Goal: Task Accomplishment & Management: Complete application form

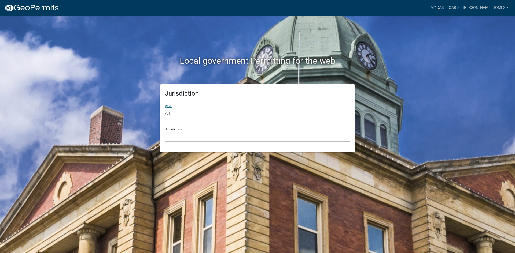
click at [213, 114] on select "All [US_STATE] [US_STATE] [US_STATE] [US_STATE] [US_STATE] [US_STATE] [US_STATE…" at bounding box center [257, 113] width 185 height 11
select select "[US_STATE]"
click at [165, 108] on select "All [US_STATE] [US_STATE] [US_STATE] [US_STATE] [US_STATE] [US_STATE] [US_STATE…" at bounding box center [257, 113] width 185 height 11
click at [193, 139] on select "City of [GEOGRAPHIC_DATA], [US_STATE] City of [GEOGRAPHIC_DATA], [US_STATE] Cit…" at bounding box center [257, 136] width 185 height 11
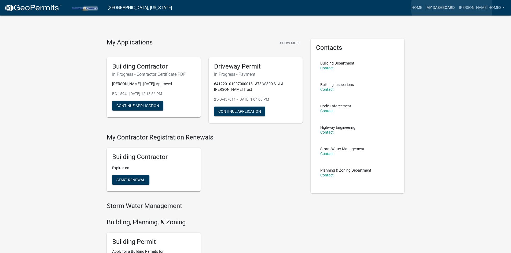
click at [451, 7] on link "My Dashboard" at bounding box center [440, 8] width 32 height 10
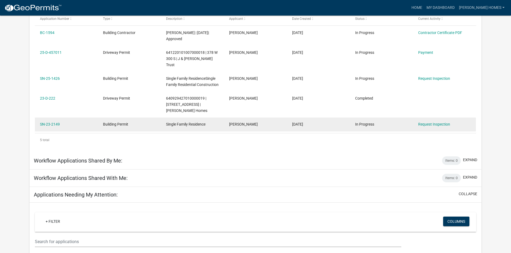
scroll to position [98, 0]
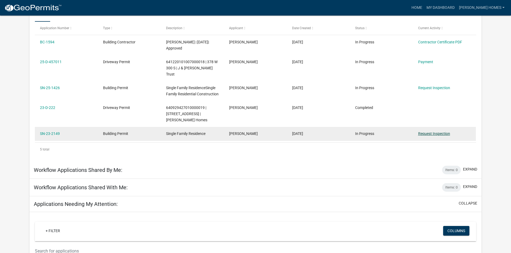
click at [441, 132] on link "Request Inspection" at bounding box center [434, 134] width 32 height 4
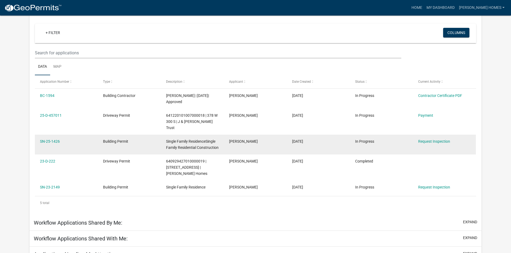
scroll to position [44, 0]
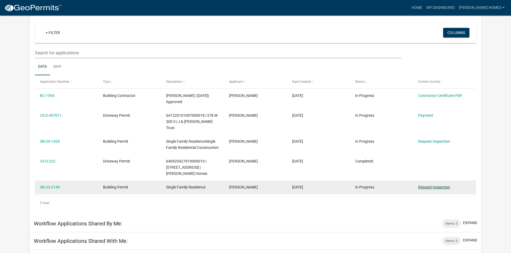
click at [421, 185] on link "Request Inspection" at bounding box center [434, 187] width 32 height 4
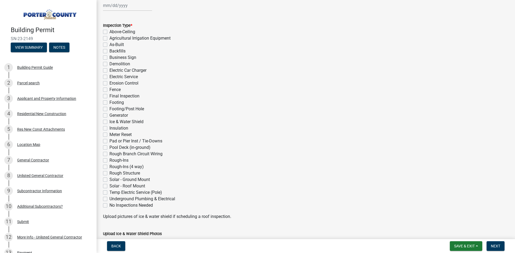
scroll to position [54, 0]
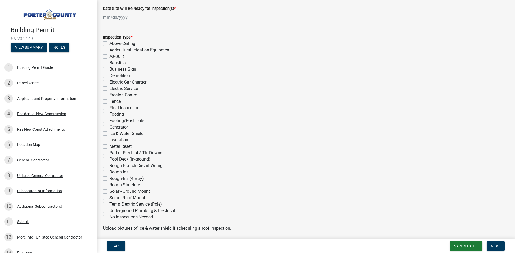
click at [109, 58] on label "As-Built" at bounding box center [116, 56] width 14 height 6
click at [109, 57] on input "As-Built" at bounding box center [110, 54] width 3 height 3
checkbox input "true"
checkbox input "false"
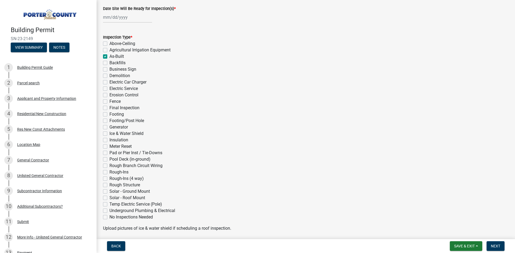
checkbox input "true"
checkbox input "false"
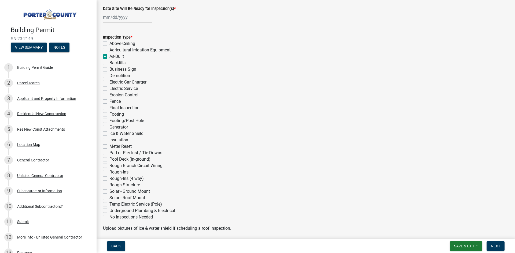
checkbox input "false"
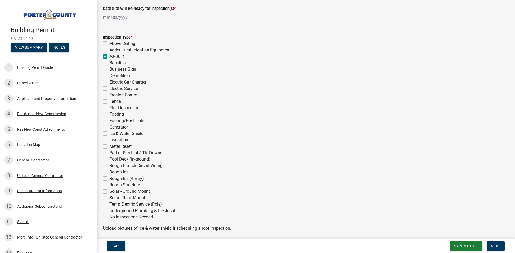
checkbox input "false"
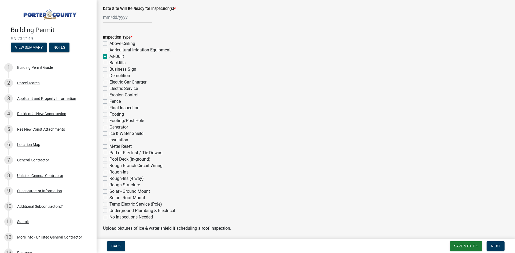
checkbox input "false"
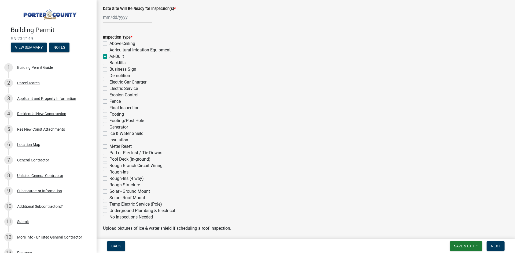
checkbox input "false"
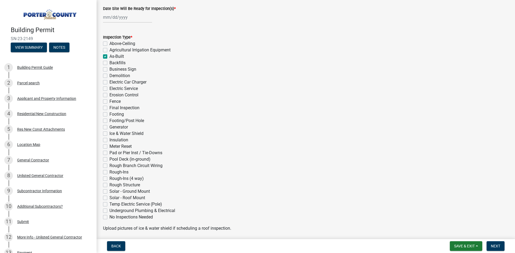
checkbox input "false"
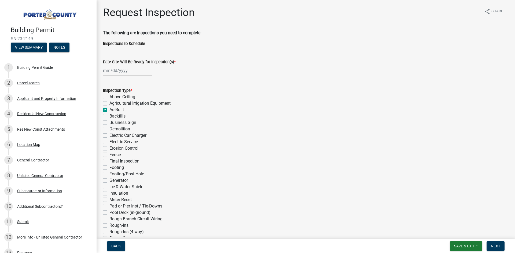
scroll to position [0, 0]
click at [118, 69] on div at bounding box center [127, 70] width 49 height 11
select select "9"
select select "2025"
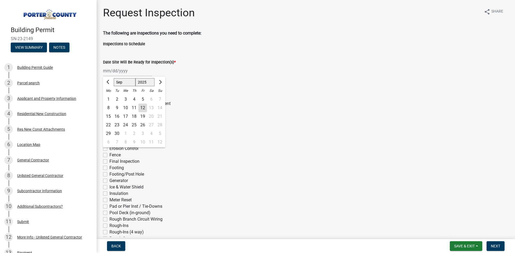
click at [145, 106] on div "12" at bounding box center [142, 108] width 9 height 9
type input "[DATE]"
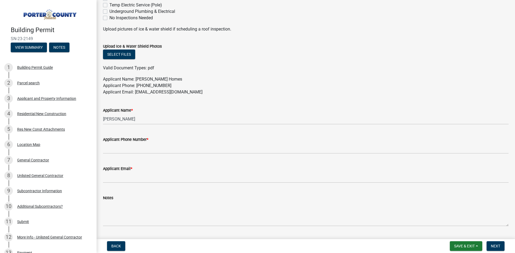
scroll to position [267, 0]
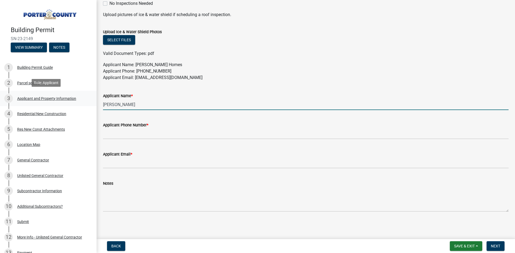
drag, startPoint x: 132, startPoint y: 103, endPoint x: 84, endPoint y: 100, distance: 47.5
click at [84, 100] on div "Building Permit SN-23-2149 View Summary Notes 1 Building Permit Guide 2 Parcel …" at bounding box center [257, 126] width 515 height 253
type input "[PERSON_NAME]"
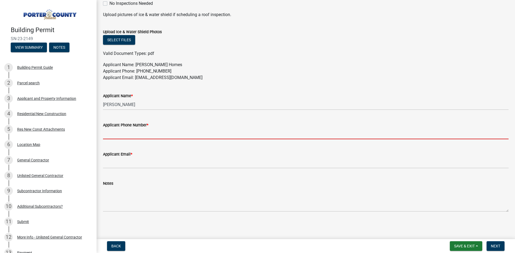
click at [113, 135] on input "Applicant Phone Number *" at bounding box center [305, 133] width 405 height 11
type input "2199162218"
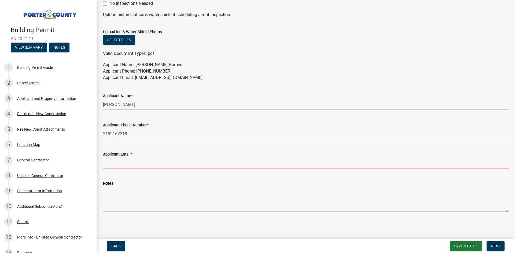
type input "[EMAIL_ADDRESS][DOMAIN_NAME]"
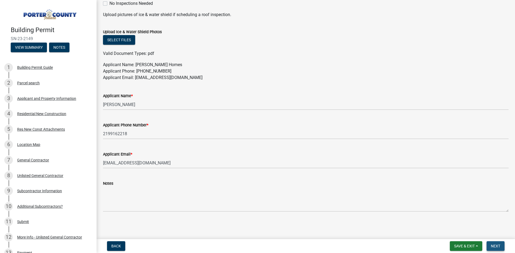
click at [497, 246] on span "Next" at bounding box center [494, 246] width 9 height 4
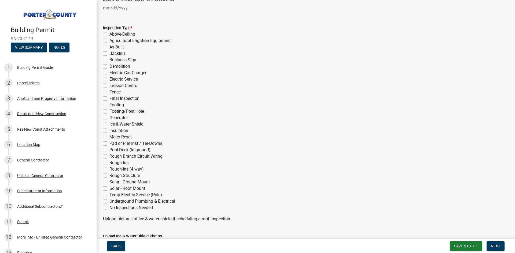
scroll to position [54, 0]
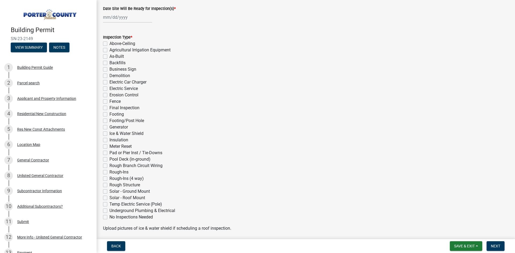
click at [109, 58] on label "As-Built" at bounding box center [116, 56] width 14 height 6
click at [109, 57] on input "As-Built" at bounding box center [110, 54] width 3 height 3
checkbox input "true"
checkbox input "false"
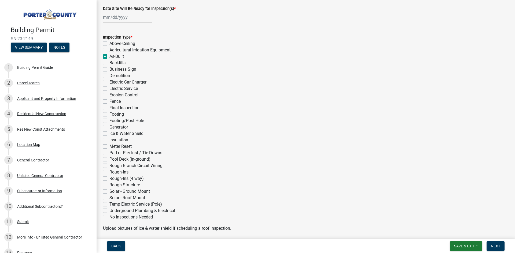
checkbox input "true"
checkbox input "false"
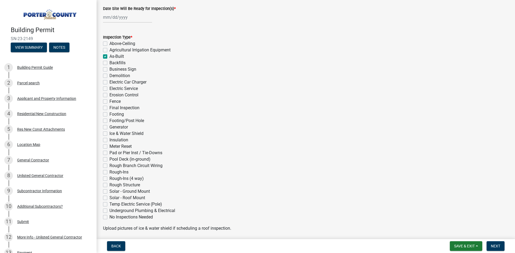
checkbox input "false"
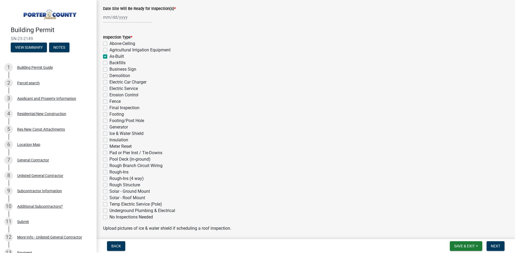
checkbox input "false"
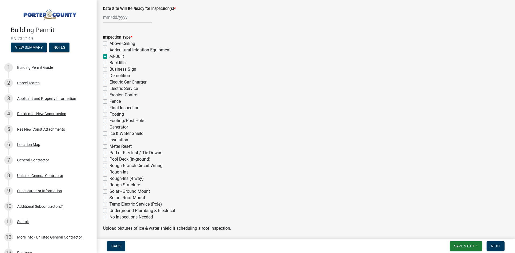
checkbox input "false"
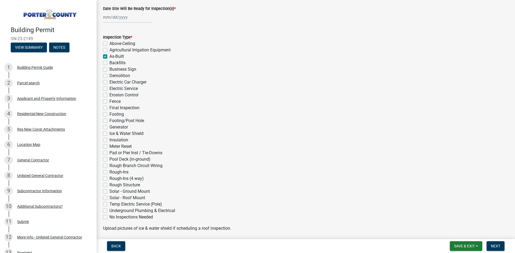
checkbox input "false"
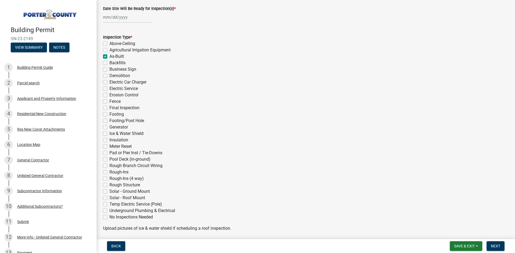
checkbox input "false"
click at [113, 17] on div at bounding box center [127, 17] width 49 height 11
select select "9"
select select "2025"
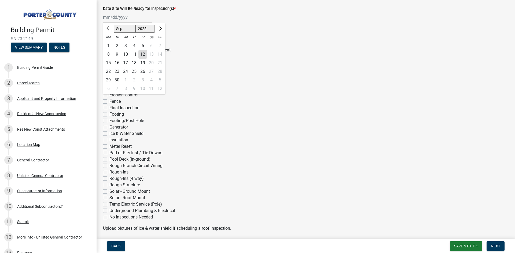
click at [143, 54] on div "12" at bounding box center [142, 54] width 9 height 9
type input "[DATE]"
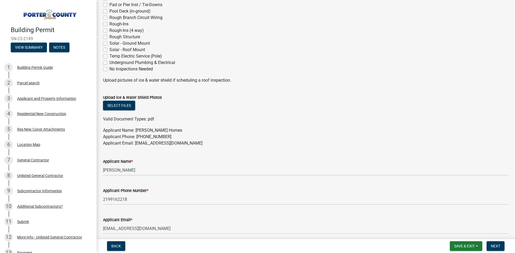
scroll to position [214, 0]
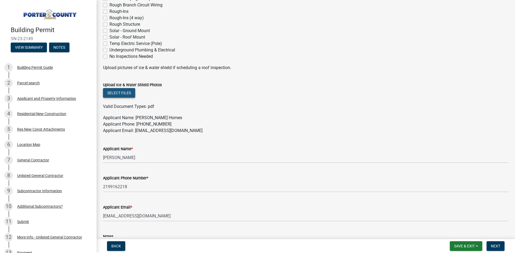
click at [124, 91] on button "Select files" at bounding box center [119, 93] width 32 height 10
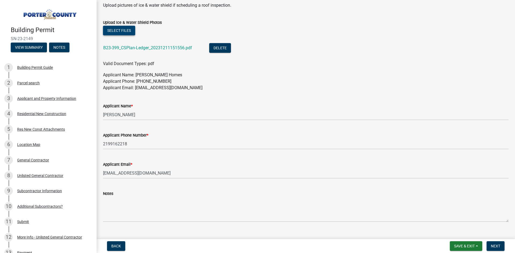
scroll to position [287, 0]
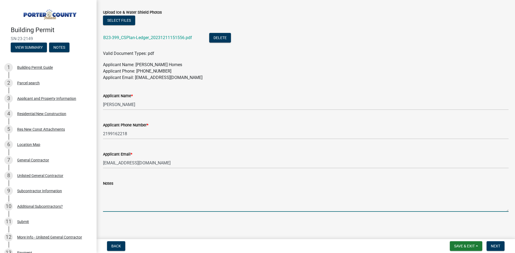
click at [113, 197] on textarea "Notes" at bounding box center [305, 199] width 405 height 25
type textarea "Attached is the As-built drawing for the final inspection."
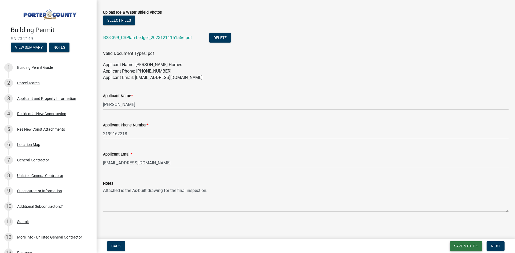
click at [475, 245] on button "Save & Exit" at bounding box center [465, 246] width 32 height 10
click at [447, 233] on button "Save & Exit" at bounding box center [460, 232] width 43 height 13
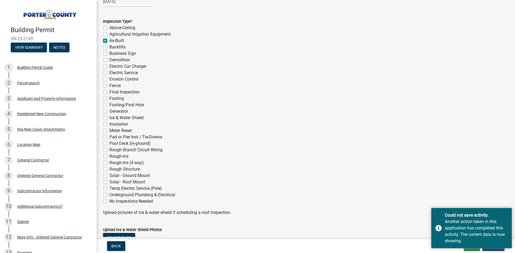
scroll to position [0, 0]
